Goal: Navigation & Orientation: Find specific page/section

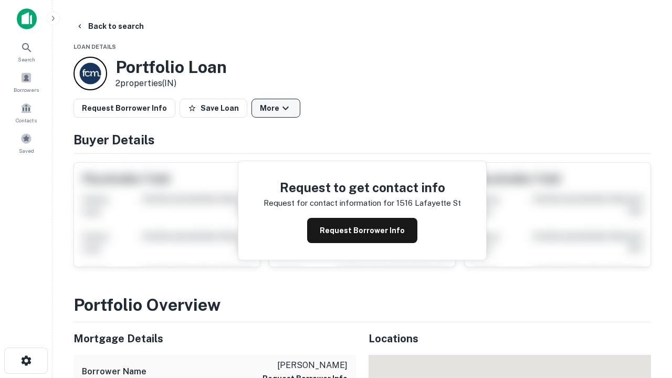
click at [276, 108] on button "More" at bounding box center [276, 108] width 49 height 19
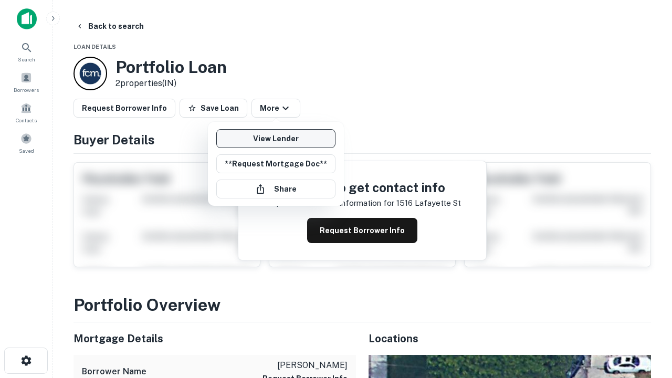
click at [276, 139] on link "View Lender" at bounding box center [275, 138] width 119 height 19
